Goal: Find specific page/section: Find specific page/section

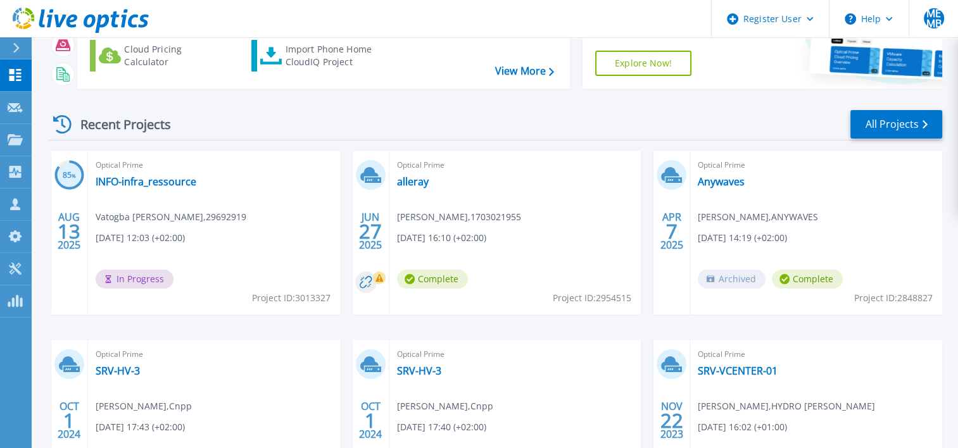
scroll to position [63, 0]
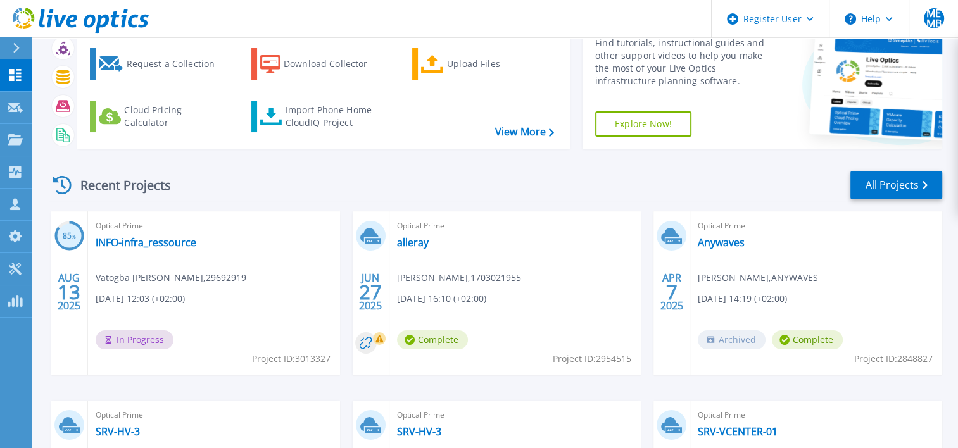
click at [379, 337] on rect at bounding box center [379, 338] width 13 height 13
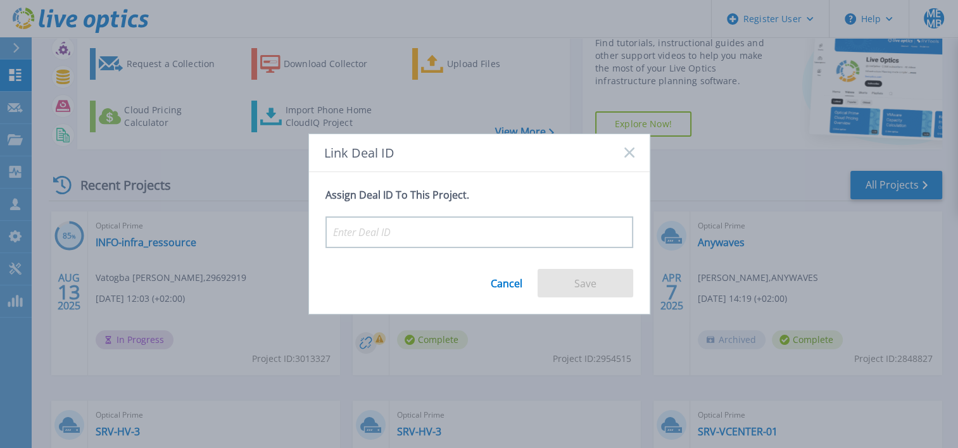
click at [640, 150] on div "Link Deal ID" at bounding box center [479, 153] width 341 height 38
click at [631, 151] on rect at bounding box center [629, 153] width 11 height 11
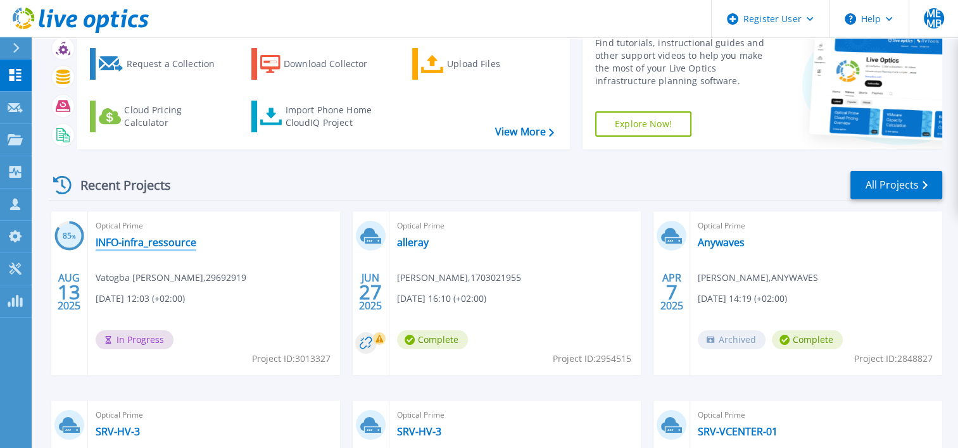
click at [129, 243] on link "INFO-infra_ressource" at bounding box center [146, 242] width 101 height 13
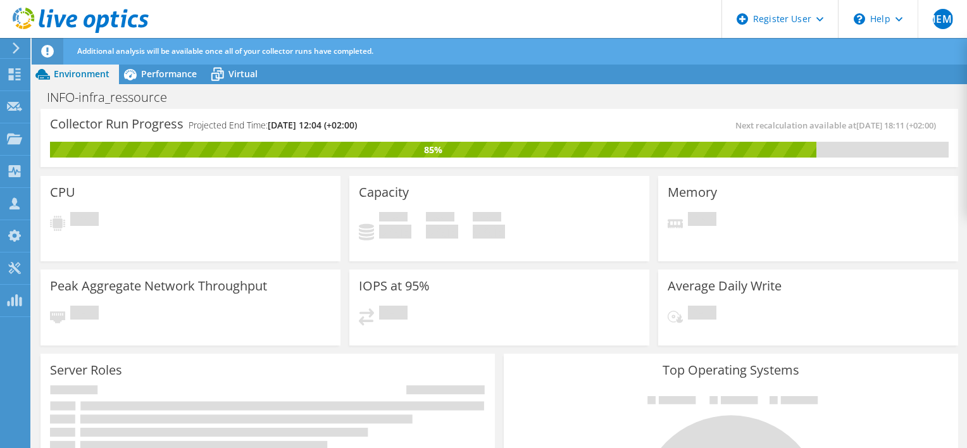
scroll to position [317, 0]
